Goal: Information Seeking & Learning: Find specific fact

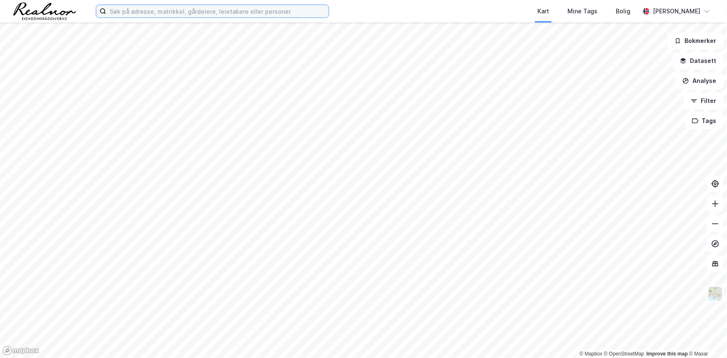
click at [242, 7] on input at bounding box center [217, 11] width 222 height 12
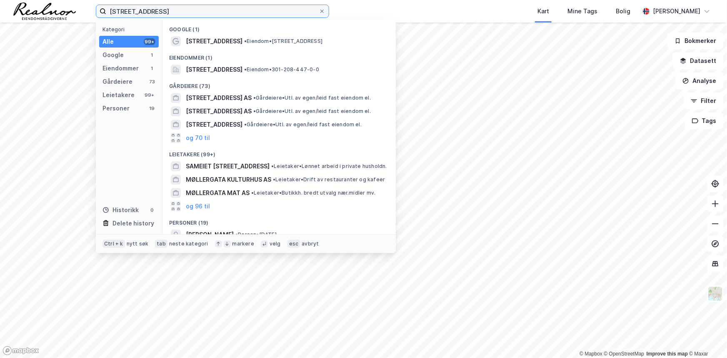
drag, startPoint x: 187, startPoint y: 13, endPoint x: -24, endPoint y: 353, distance: 399.7
click at [0, 353] on html "møllergata 53 Kategori Alle 99+ Google 1 Eiendommer 1 Gårdeiere 73 Leietakere 9…" at bounding box center [363, 179] width 727 height 358
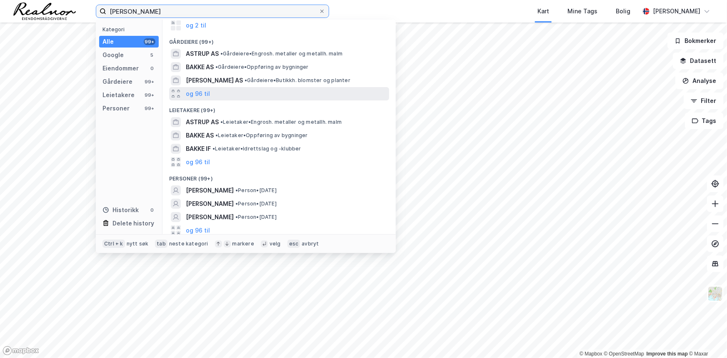
scroll to position [58, 0]
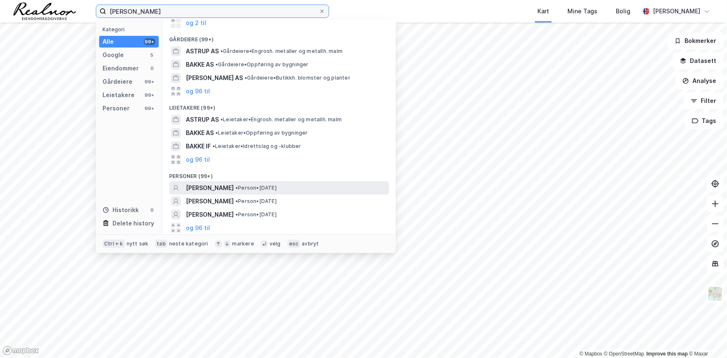
type input "audun astrup bakke"
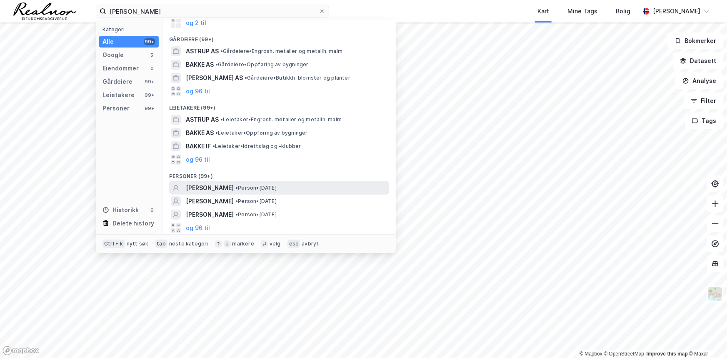
click at [275, 187] on span "• Person • 30. nov. 1989" at bounding box center [255, 188] width 41 height 7
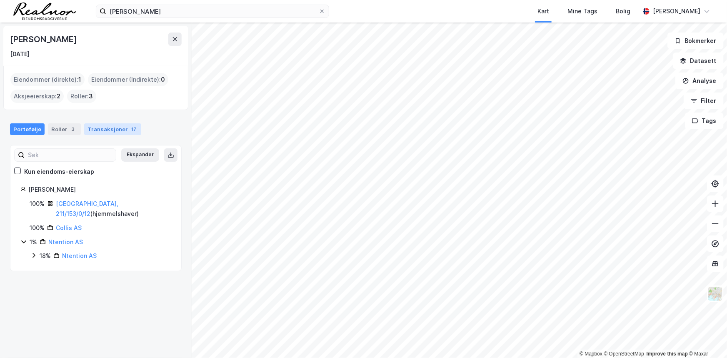
click at [105, 123] on div "Transaksjoner 17" at bounding box center [112, 129] width 57 height 12
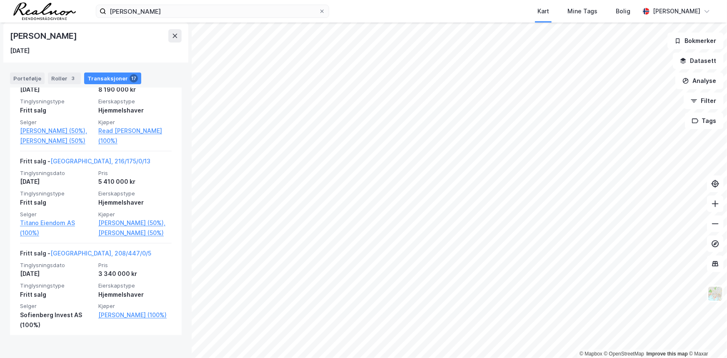
scroll to position [1604, 0]
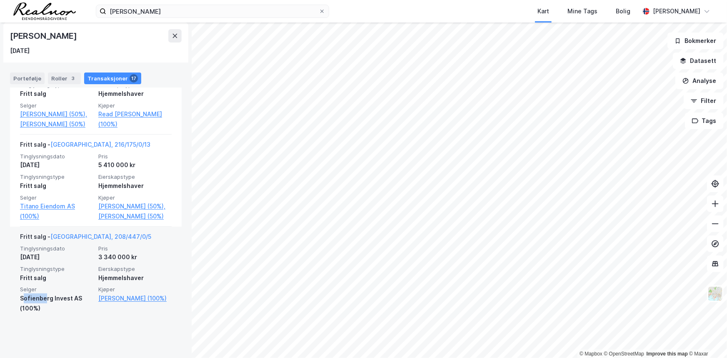
drag, startPoint x: 22, startPoint y: 327, endPoint x: 44, endPoint y: 327, distance: 21.7
click at [44, 313] on div "Sofienberg Invest AS (100%)" at bounding box center [56, 303] width 73 height 20
drag, startPoint x: 79, startPoint y: 327, endPoint x: 19, endPoint y: 329, distance: 60.0
click at [19, 318] on div "Fritt salg - Oslo, 208/447/0/5 Tinglysningsdato 22. des. 2014 Pris 3 340 000 kr…" at bounding box center [96, 273] width 172 height 92
copy div "Sofienberg Invest AS"
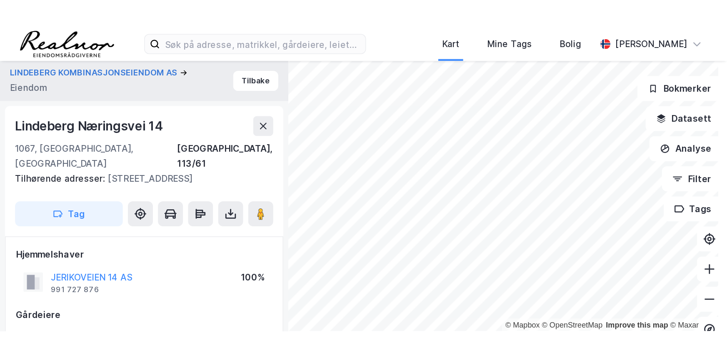
scroll to position [3, 0]
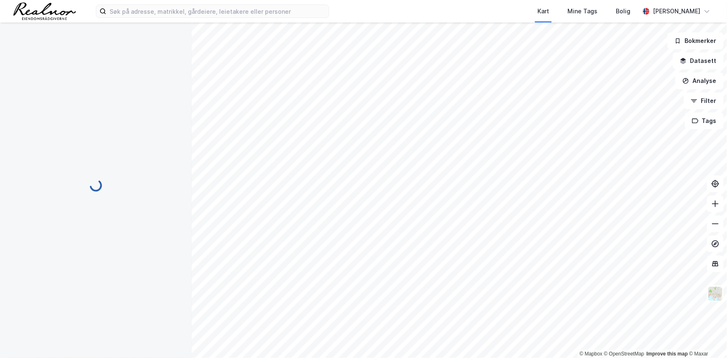
scroll to position [3, 0]
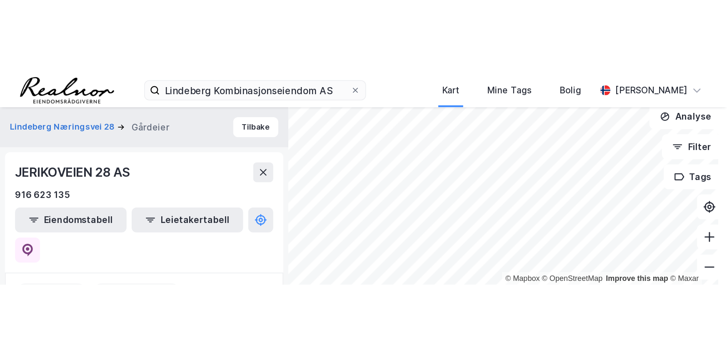
scroll to position [42, 0]
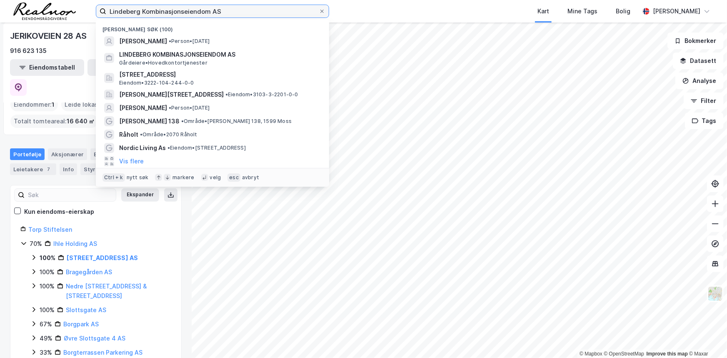
click at [218, 16] on input "Lindeberg Kombinasjonseiendom AS" at bounding box center [212, 11] width 212 height 12
click at [217, 15] on input "Lindeberg Kombinasjonseiendom AS" at bounding box center [212, 11] width 212 height 12
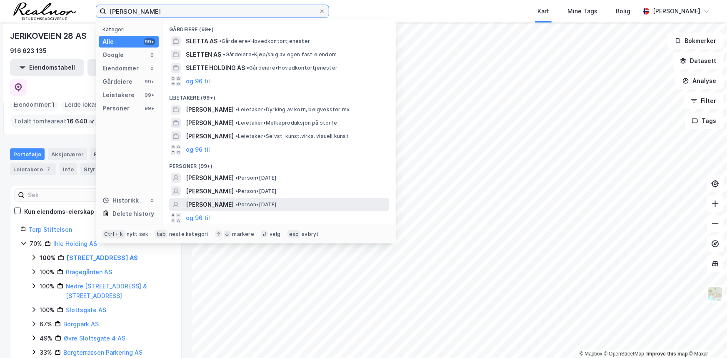
type input "[PERSON_NAME]"
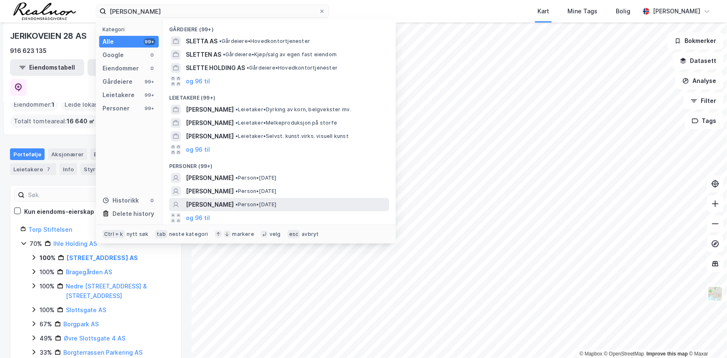
click at [271, 140] on span "• Person • [DATE]" at bounding box center [255, 204] width 41 height 7
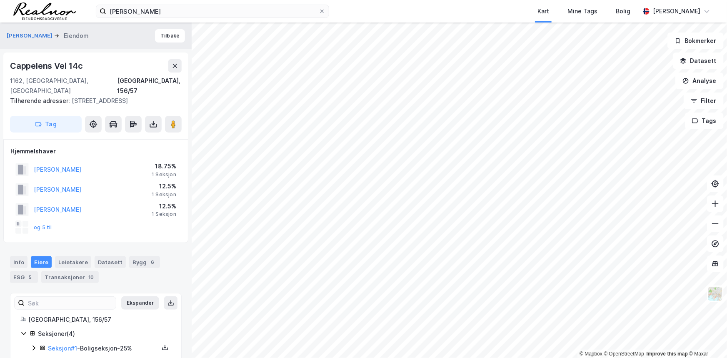
scroll to position [4, 0]
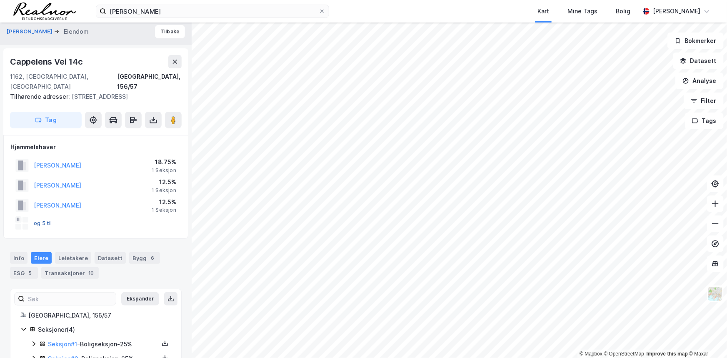
click at [0, 0] on button "og 5 til" at bounding box center [0, 0] width 0 height 0
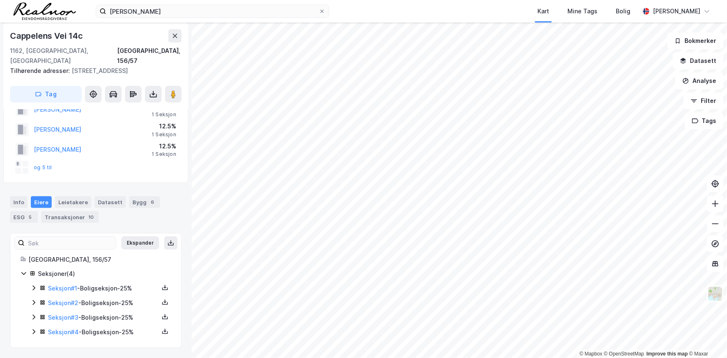
scroll to position [0, 0]
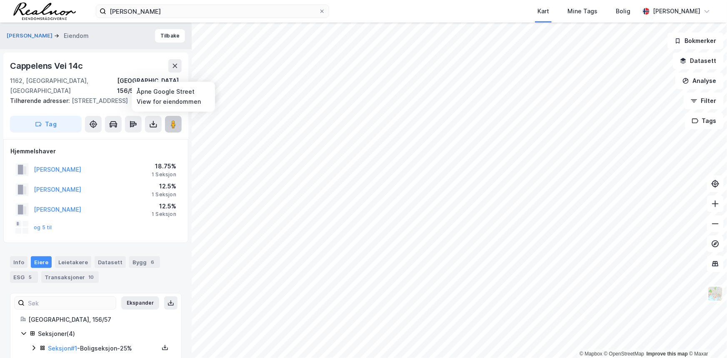
click at [172, 123] on image at bounding box center [173, 124] width 5 height 8
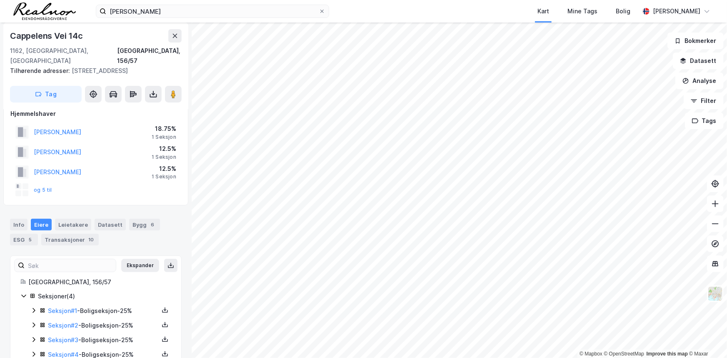
scroll to position [61, 0]
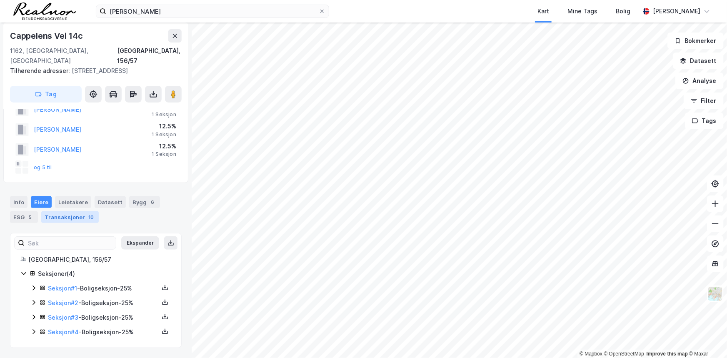
click at [70, 140] on div "Transaksjoner 10" at bounding box center [69, 217] width 57 height 12
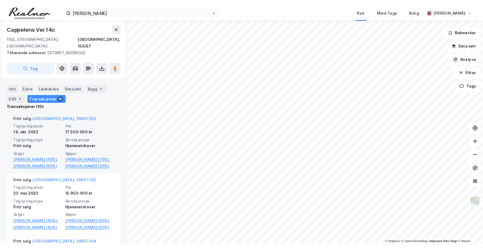
scroll to position [280, 0]
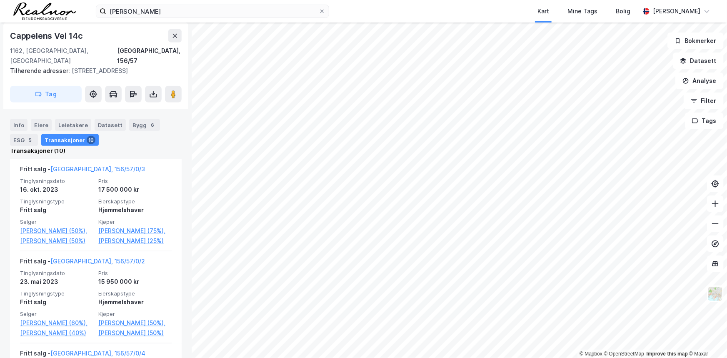
click at [23, 31] on div "Cappelens Vei 14c" at bounding box center [47, 35] width 75 height 13
copy div "Cappelens Vei 14c"
